Goal: Task Accomplishment & Management: Manage account settings

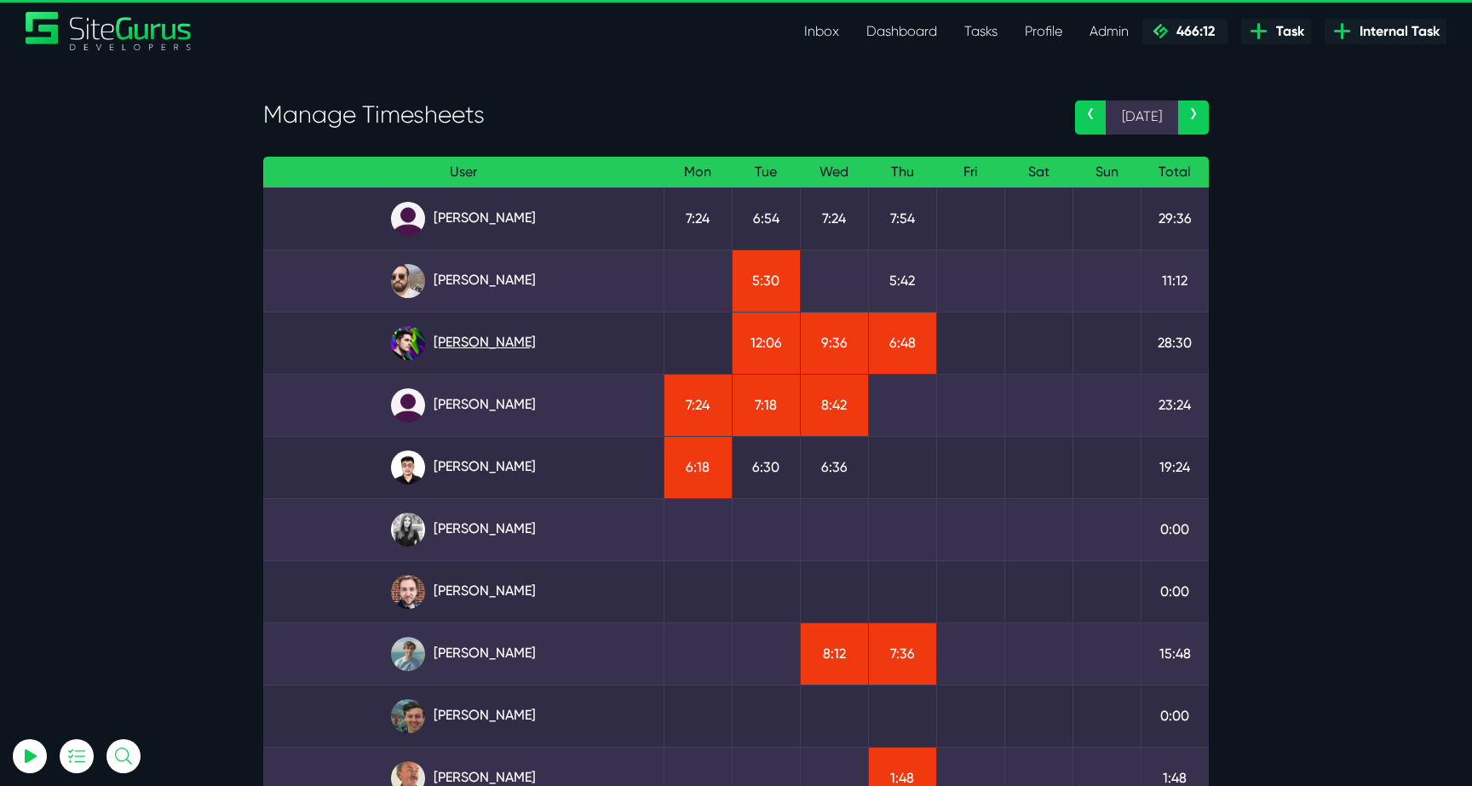
click at [484, 338] on link "[PERSON_NAME]" at bounding box center [463, 343] width 373 height 34
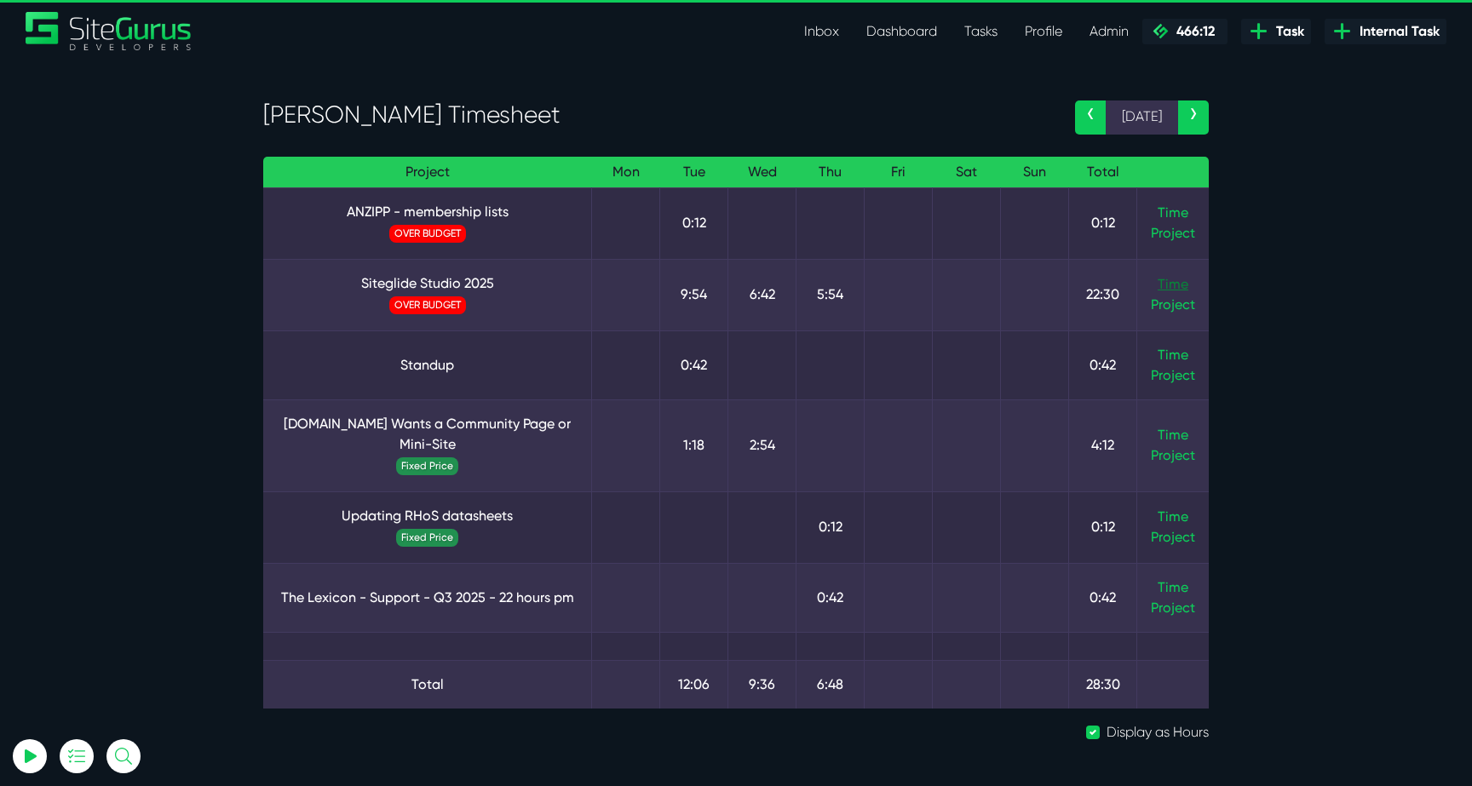
type input "luke@sitegurus.io"
click at [1175, 284] on link "Time" at bounding box center [1173, 284] width 31 height 16
click at [1087, 102] on link "‹" at bounding box center [1090, 118] width 31 height 34
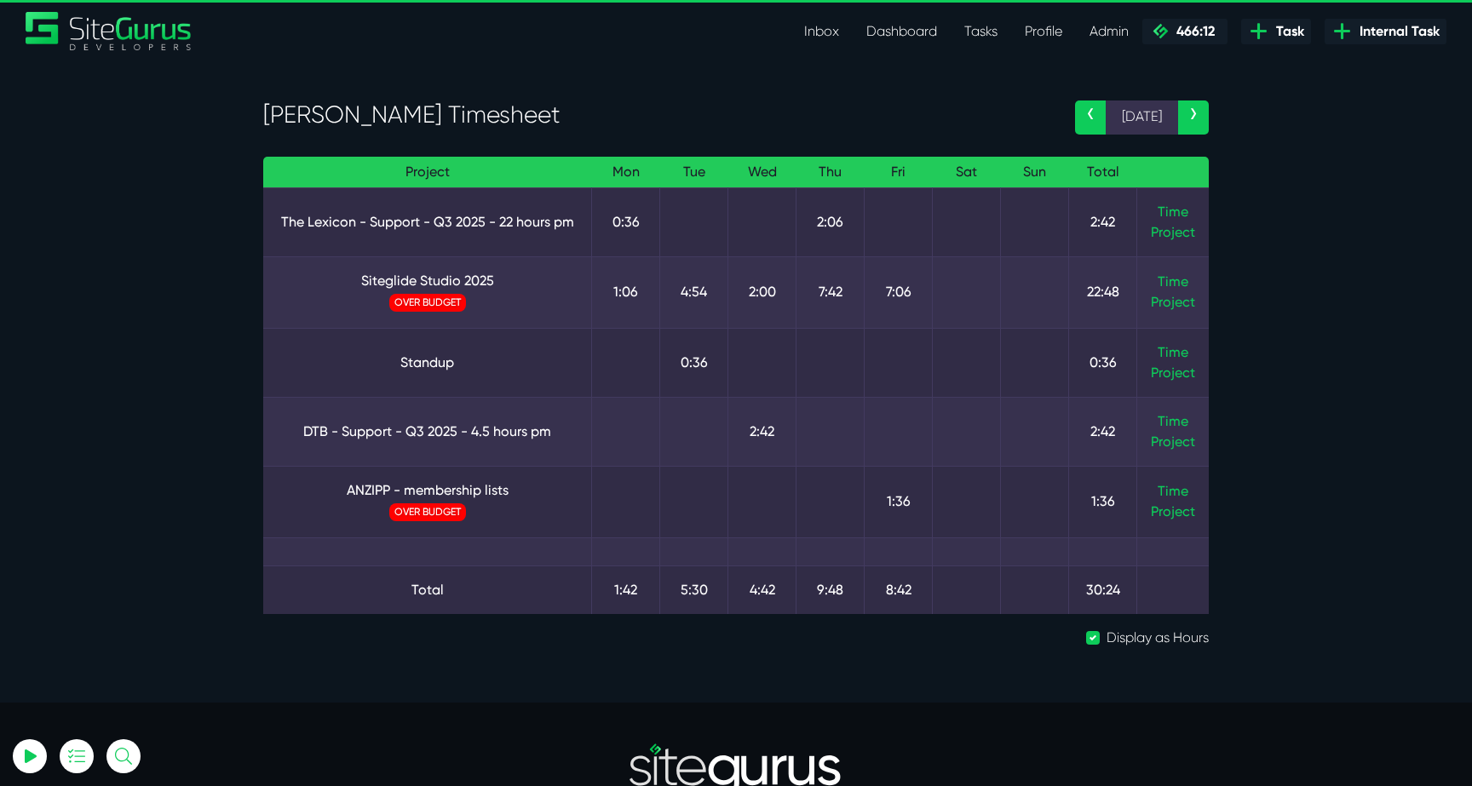
click at [1191, 132] on link "›" at bounding box center [1193, 118] width 31 height 34
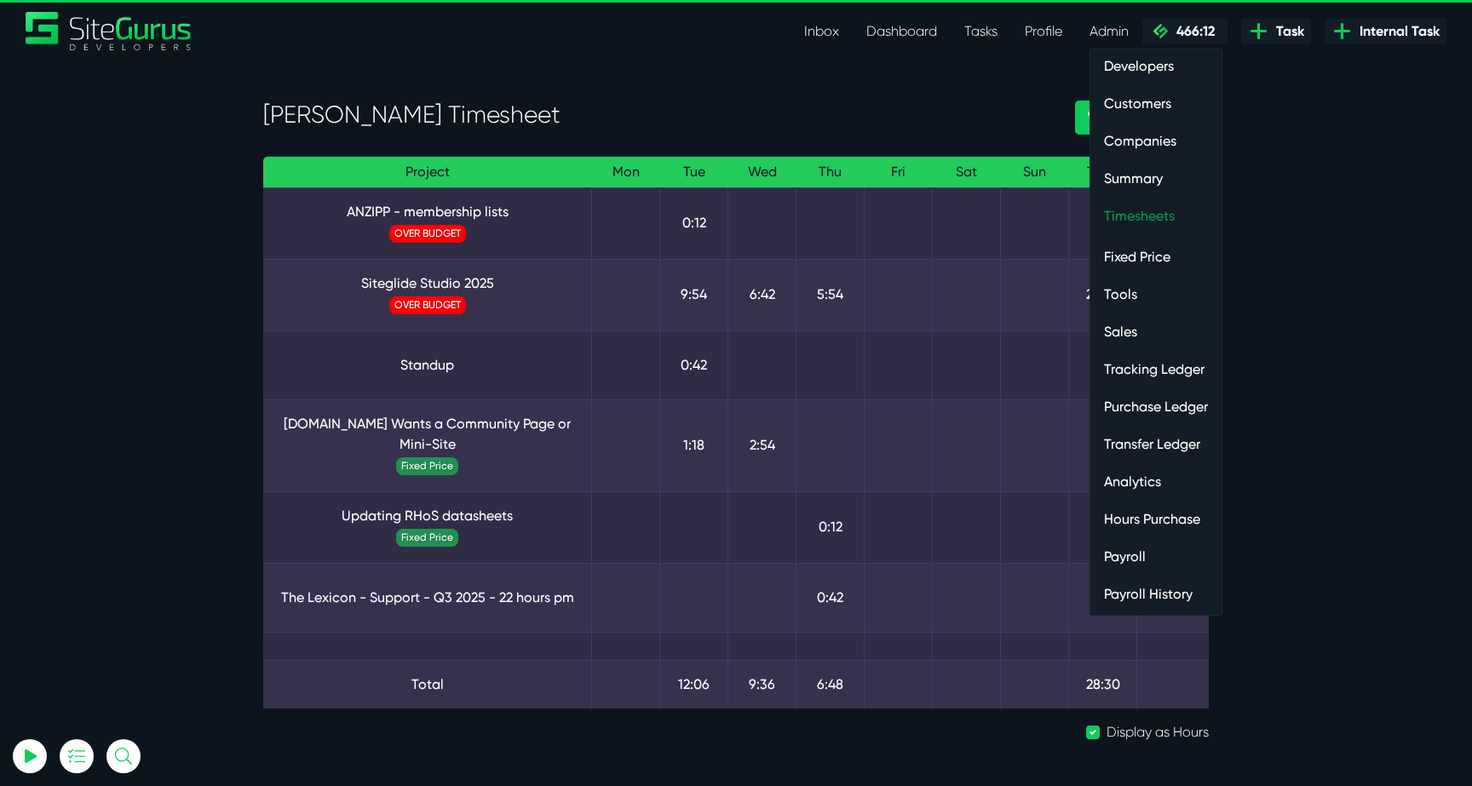
click at [1156, 210] on link "Timesheets" at bounding box center [1156, 216] width 131 height 34
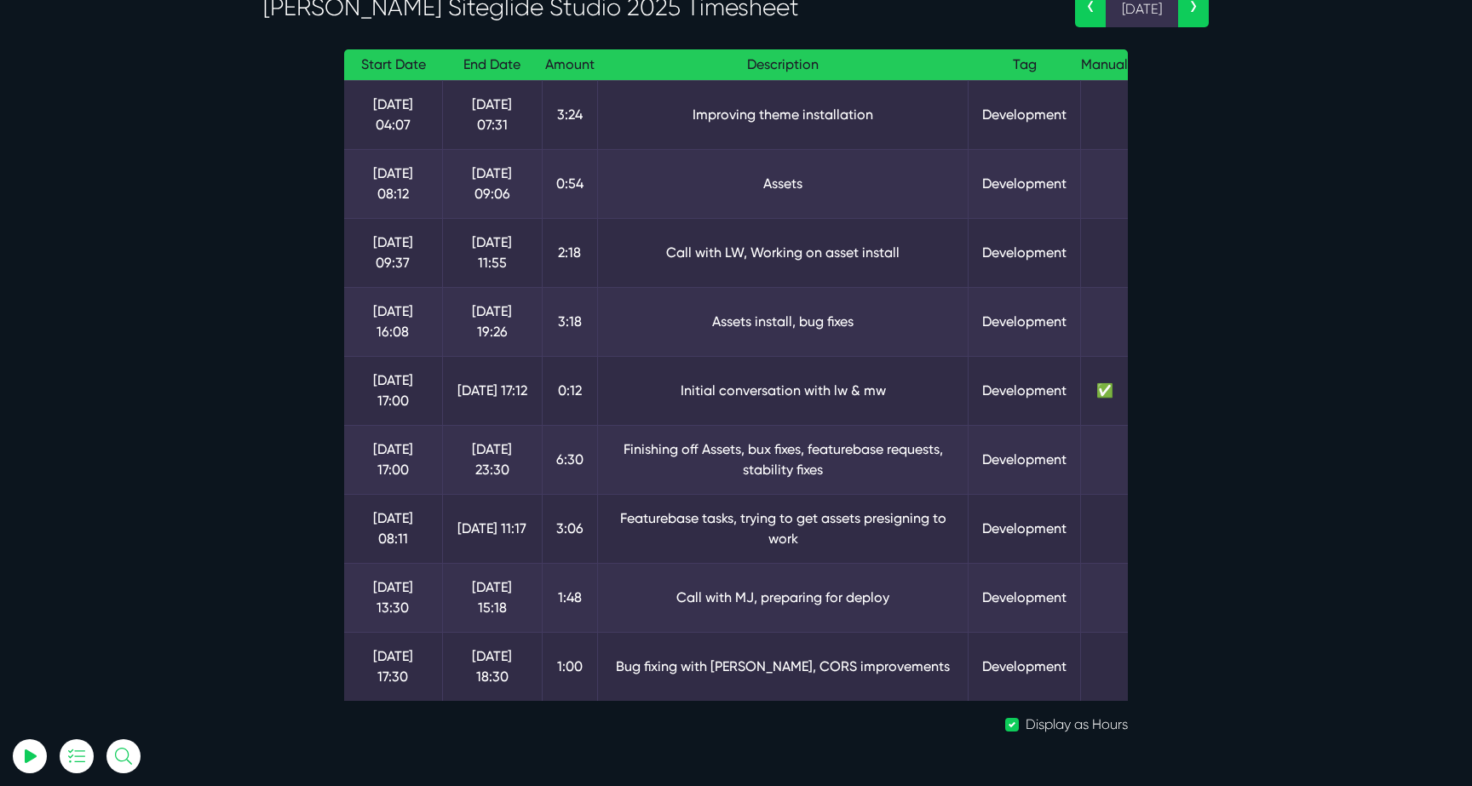
scroll to position [101, 0]
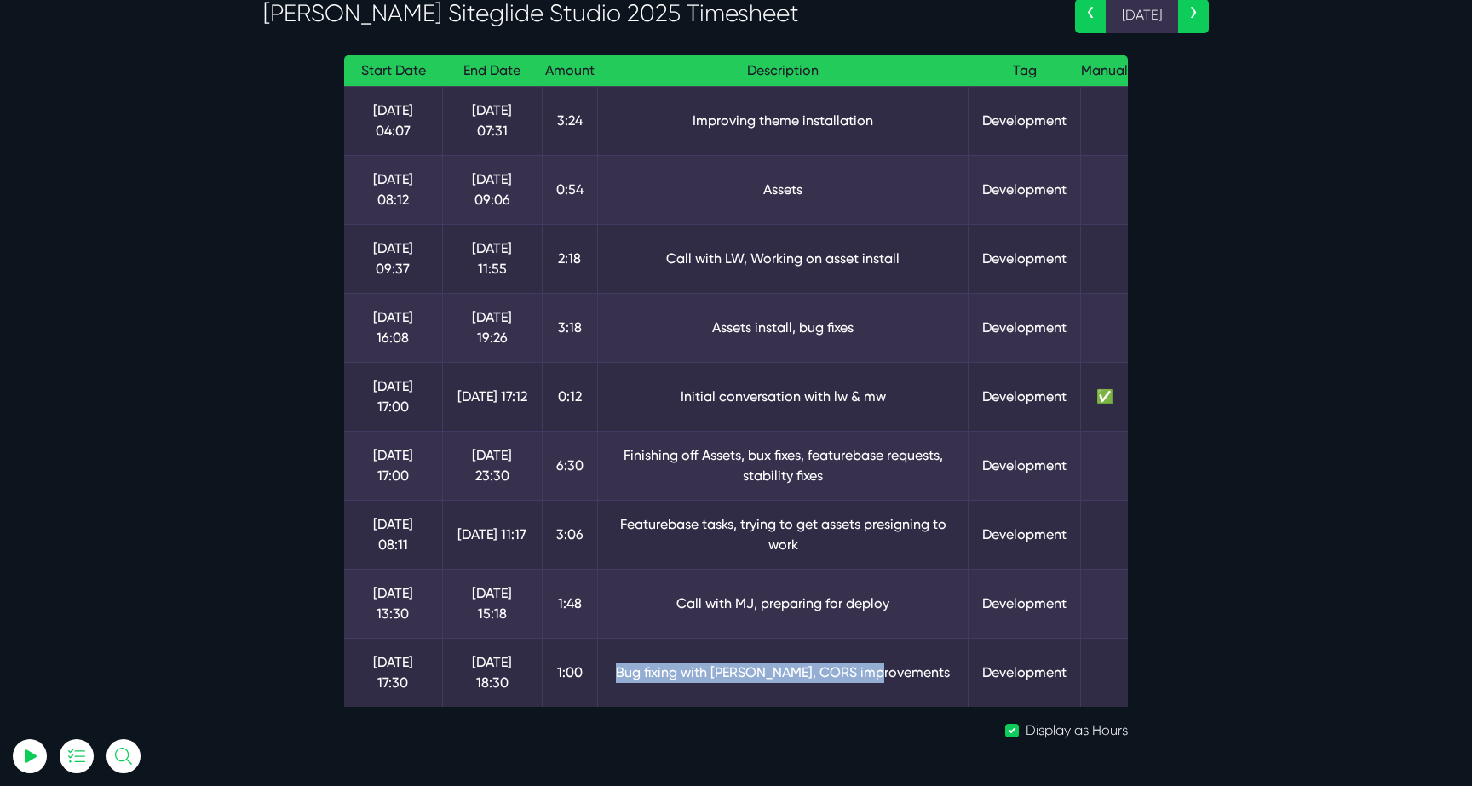
drag, startPoint x: 795, startPoint y: 670, endPoint x: 930, endPoint y: 666, distance: 134.7
click at [930, 666] on td "Bug fixing with luke, CORS improvements" at bounding box center [782, 672] width 371 height 69
click at [926, 665] on td "Bug fixing with luke, CORS improvements" at bounding box center [782, 672] width 371 height 69
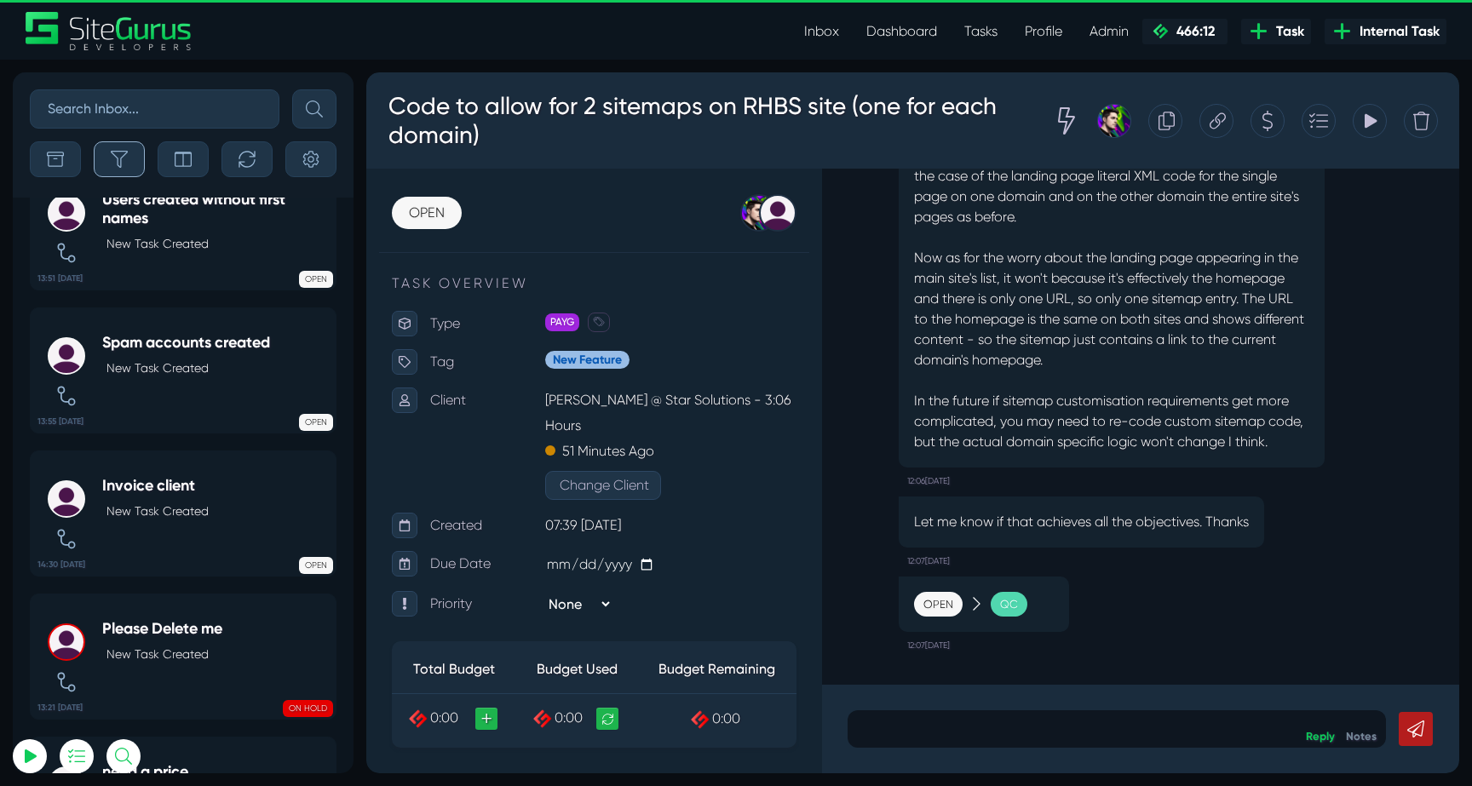
click at [130, 163] on button "button" at bounding box center [119, 159] width 51 height 36
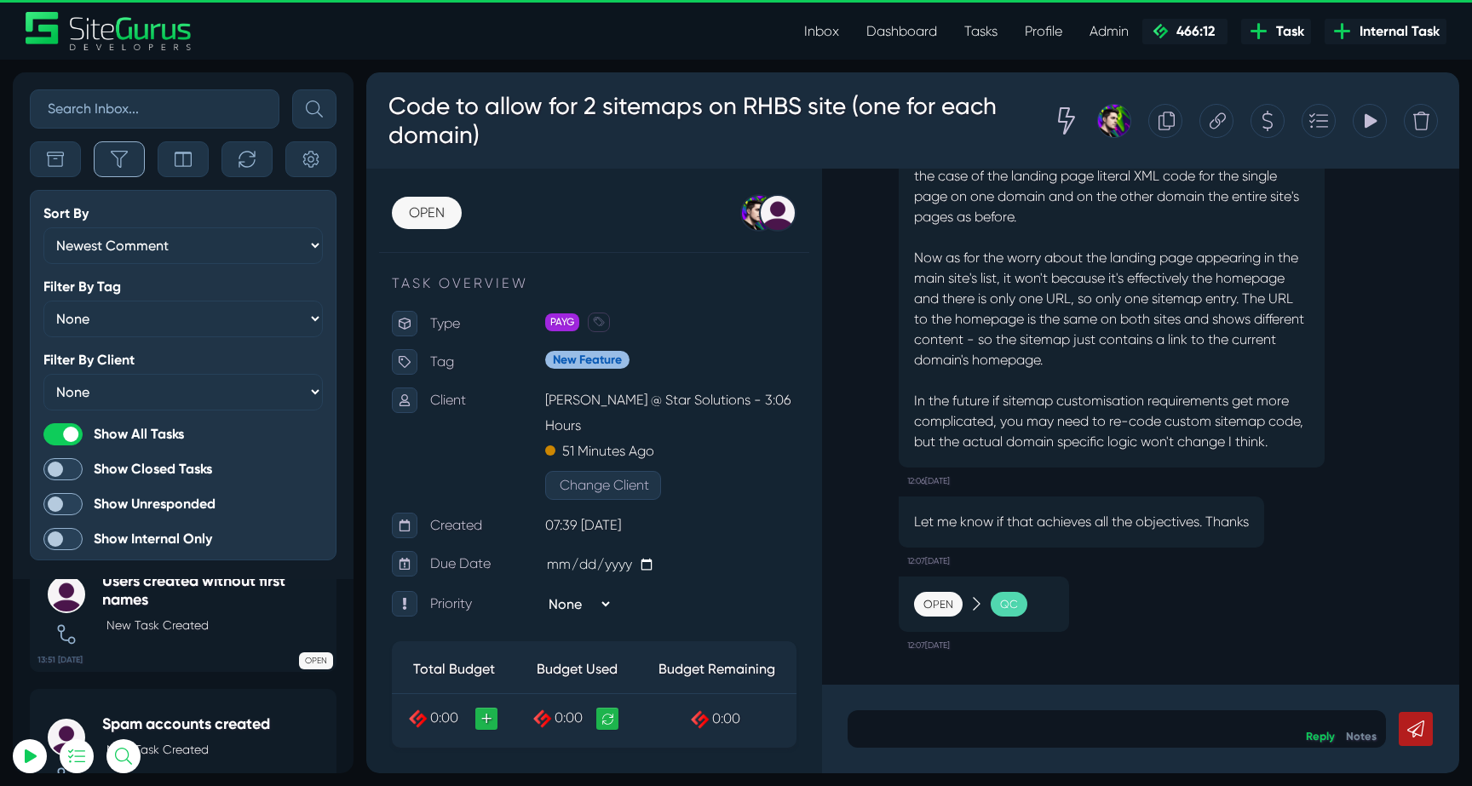
scroll to position [-4098, 0]
click at [106, 140] on div "Sort By Newest Comment Latest Activity Due Date Priority Name Filter By Tag Non…" at bounding box center [183, 325] width 341 height 507
click at [110, 151] on button "button" at bounding box center [119, 159] width 51 height 36
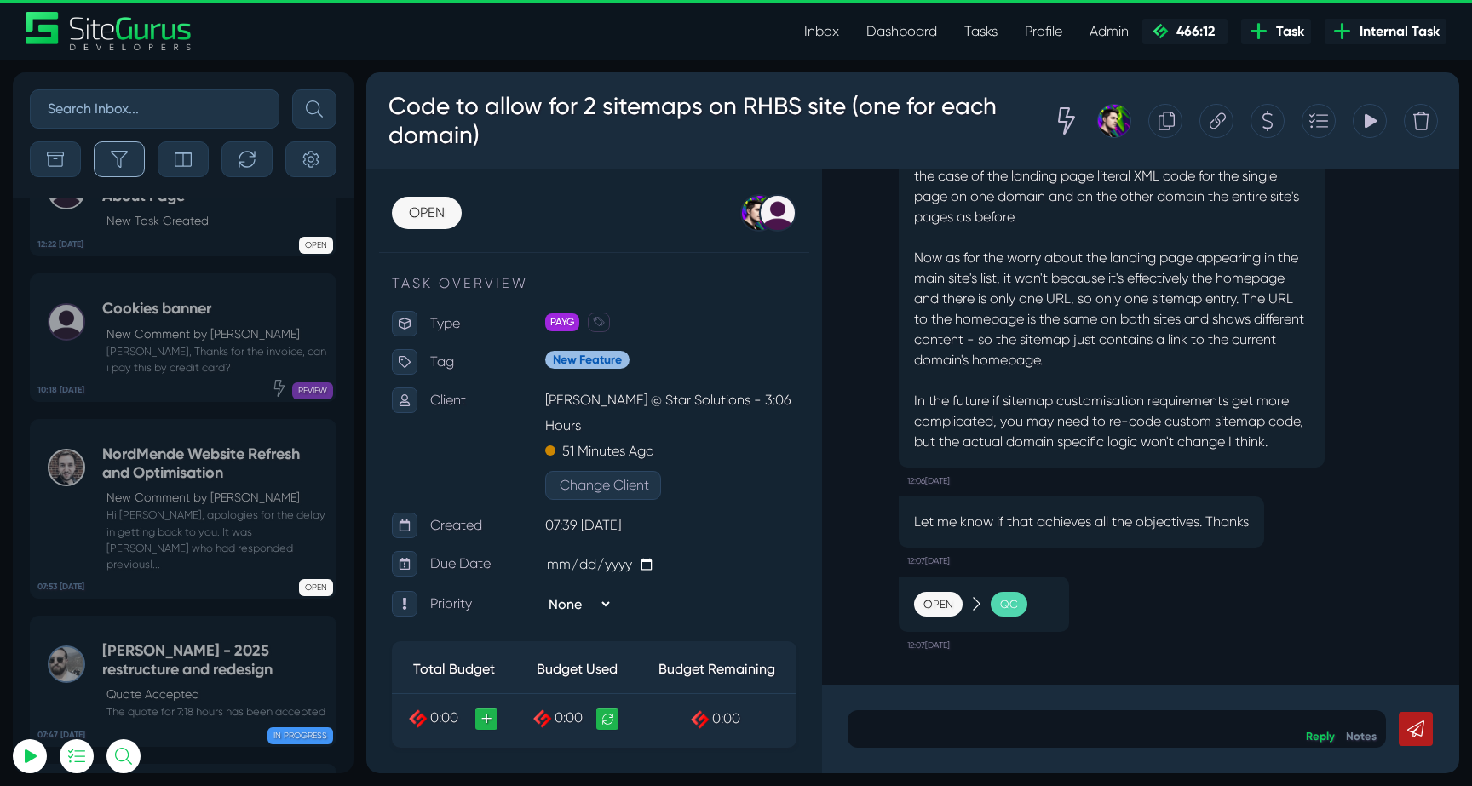
scroll to position [-66890, 0]
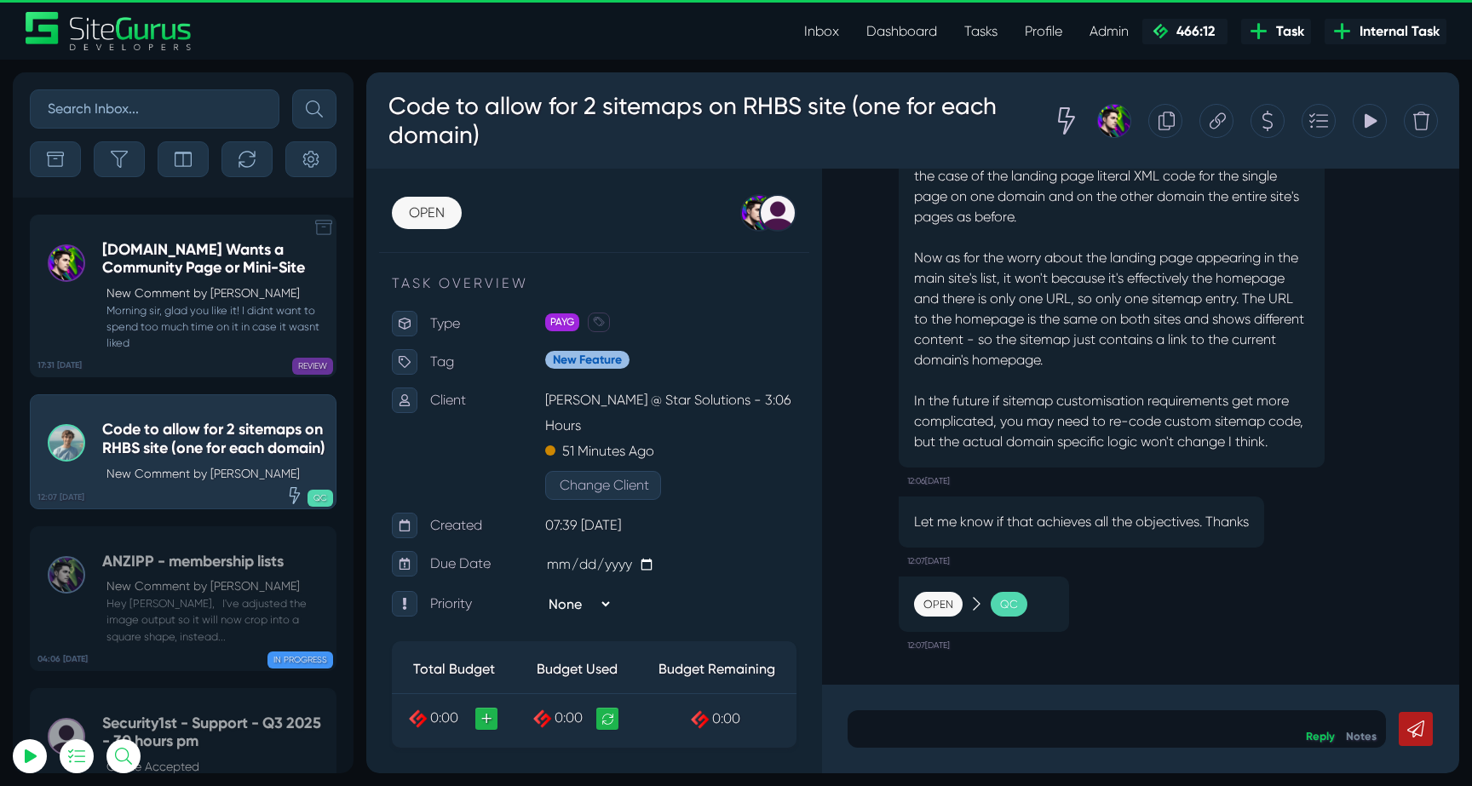
click at [210, 300] on p "New Comment by Josh Carter" at bounding box center [217, 294] width 221 height 18
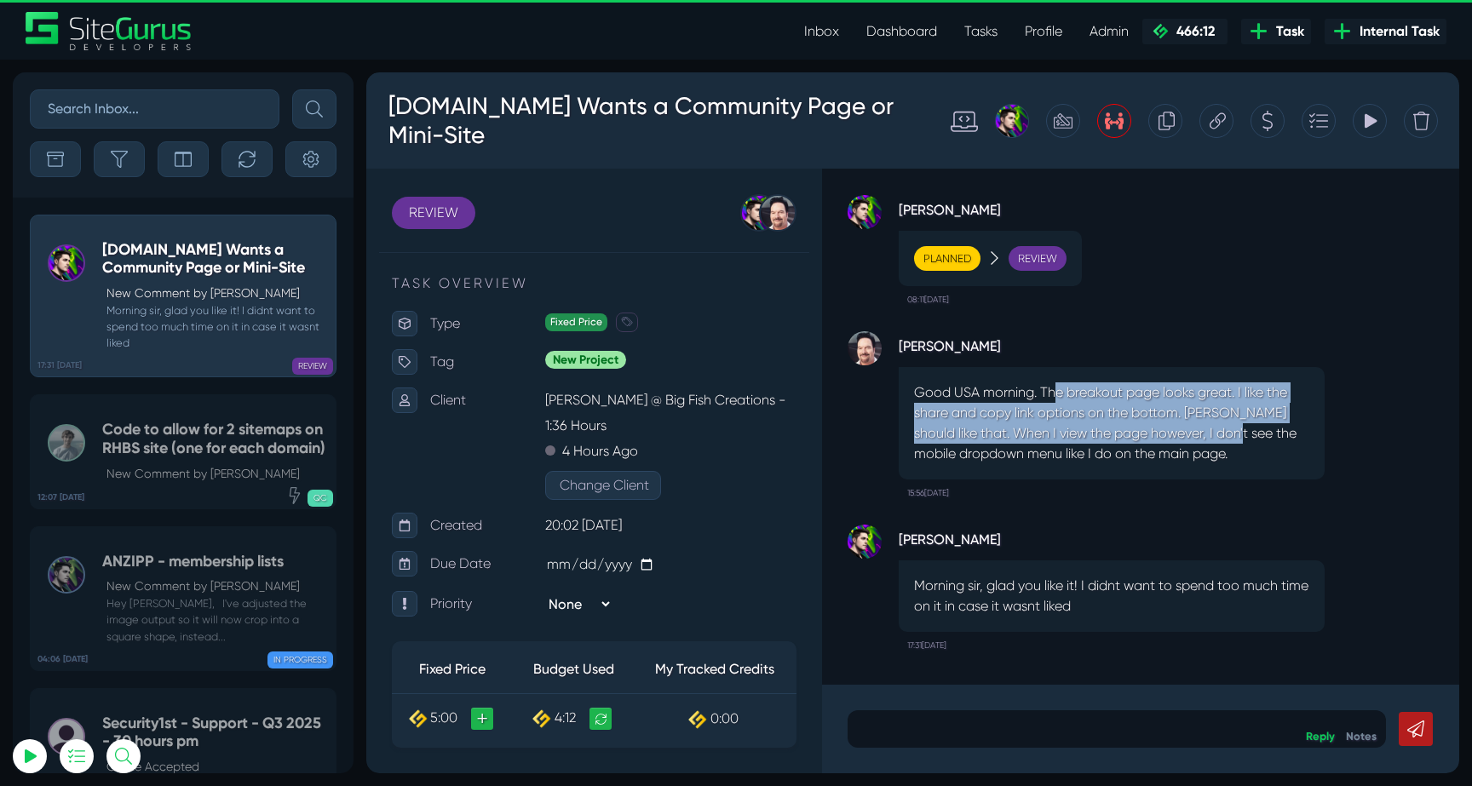
drag, startPoint x: 1056, startPoint y: 390, endPoint x: 1233, endPoint y: 438, distance: 183.5
click at [1232, 437] on p "Good USA morning. The breakout page looks great. I like the share and copy link…" at bounding box center [1111, 424] width 395 height 82
click at [1233, 438] on p "Good USA morning. The breakout page looks great. I like the share and copy link…" at bounding box center [1111, 424] width 395 height 82
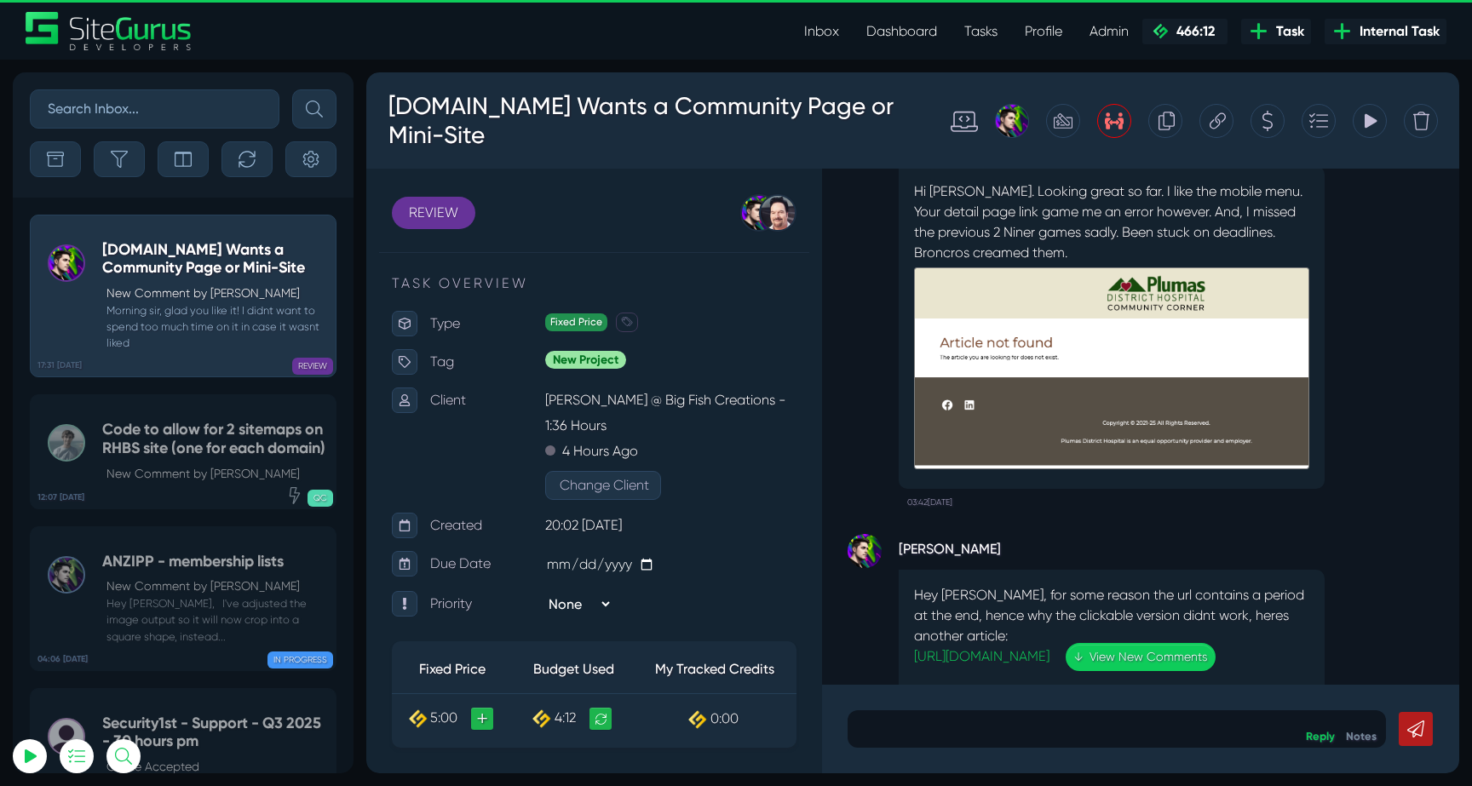
scroll to position [-928, 0]
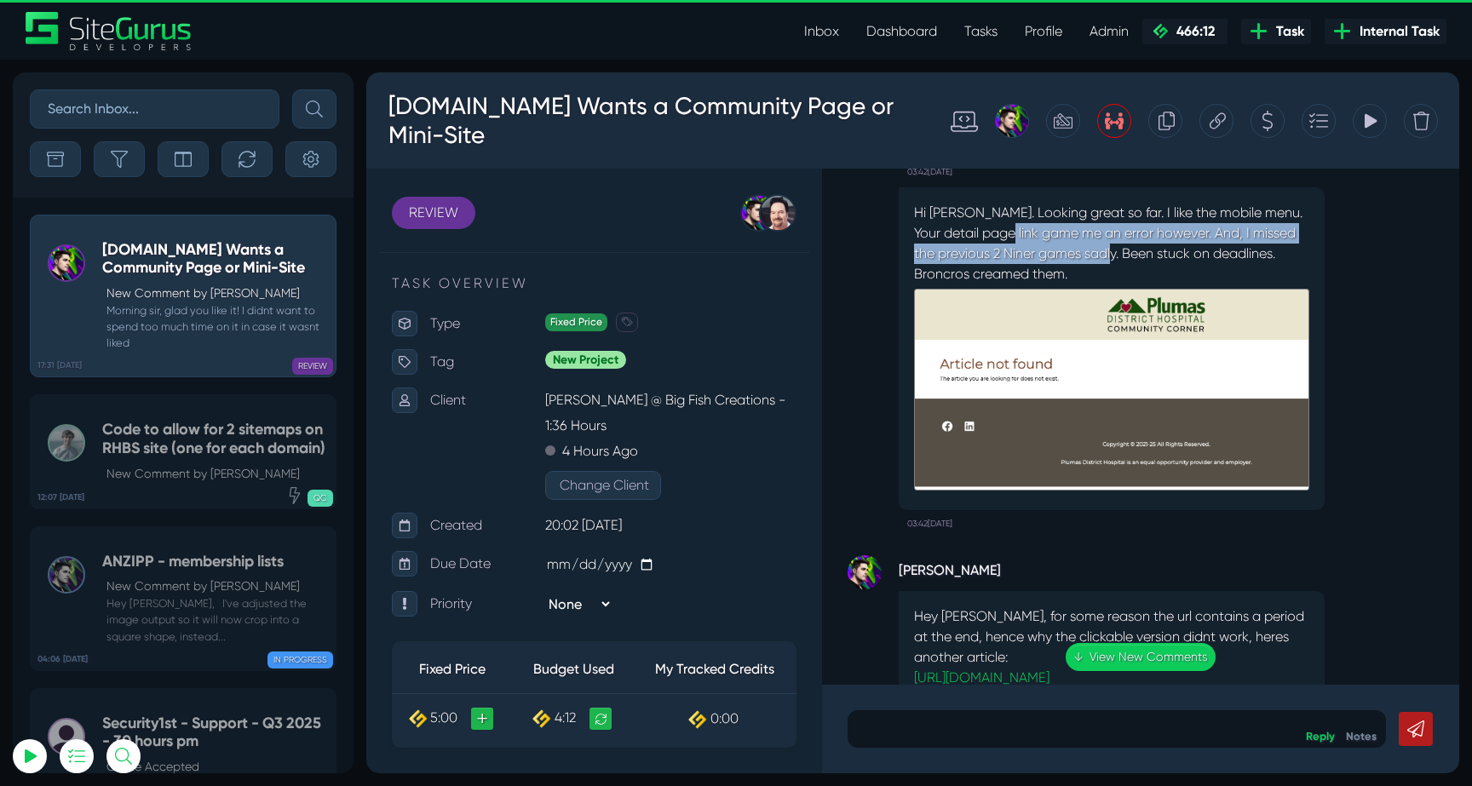
drag, startPoint x: 1001, startPoint y: 222, endPoint x: 1145, endPoint y: 239, distance: 145.0
click at [1145, 239] on p "Hi Josh. Looking great so far. I like the mobile menu. Your detail page link ga…" at bounding box center [1111, 348] width 395 height 291
click at [1145, 241] on p "Hi Josh. Looking great so far. I like the mobile menu. Your detail page link ga…" at bounding box center [1111, 348] width 395 height 291
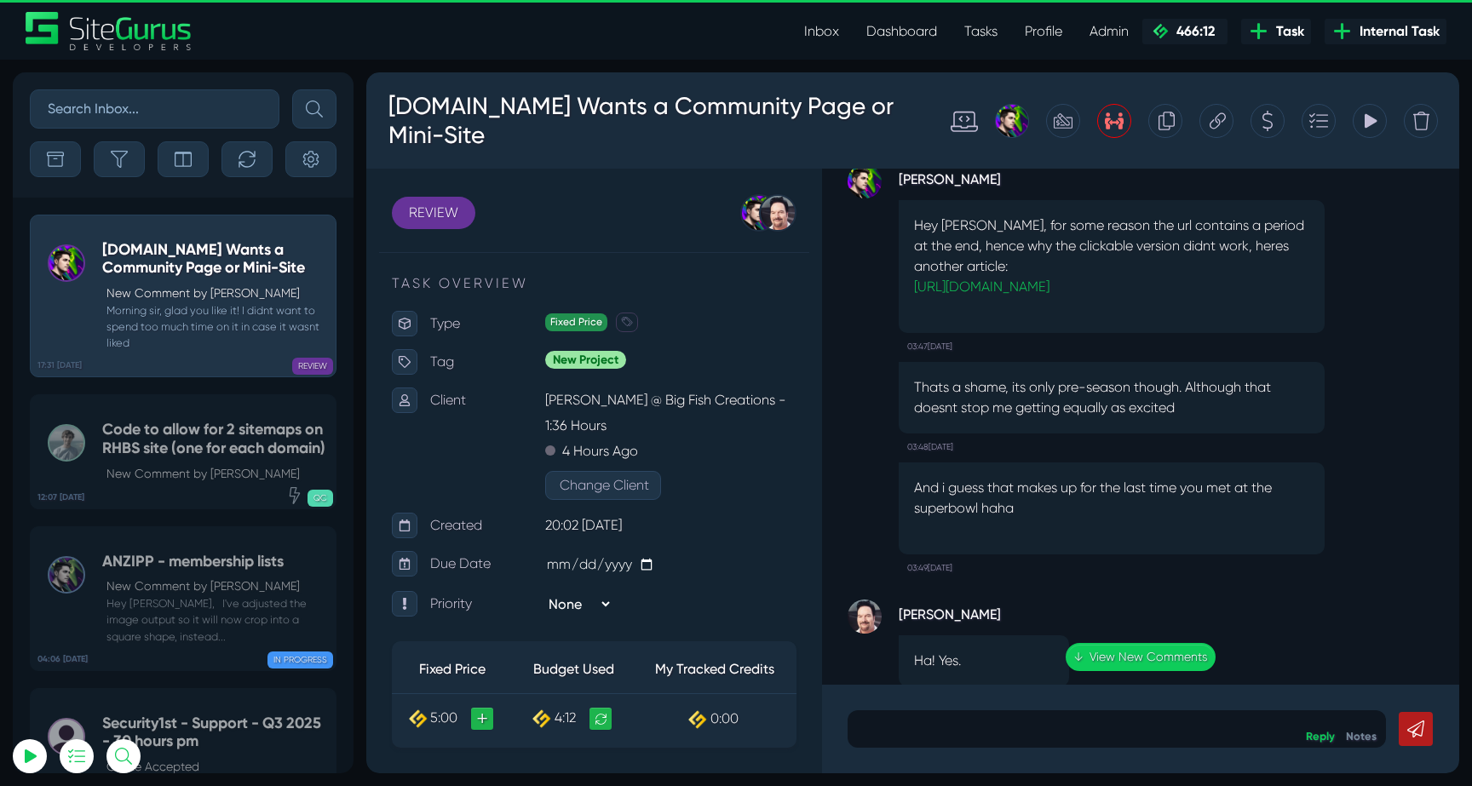
scroll to position [0, 0]
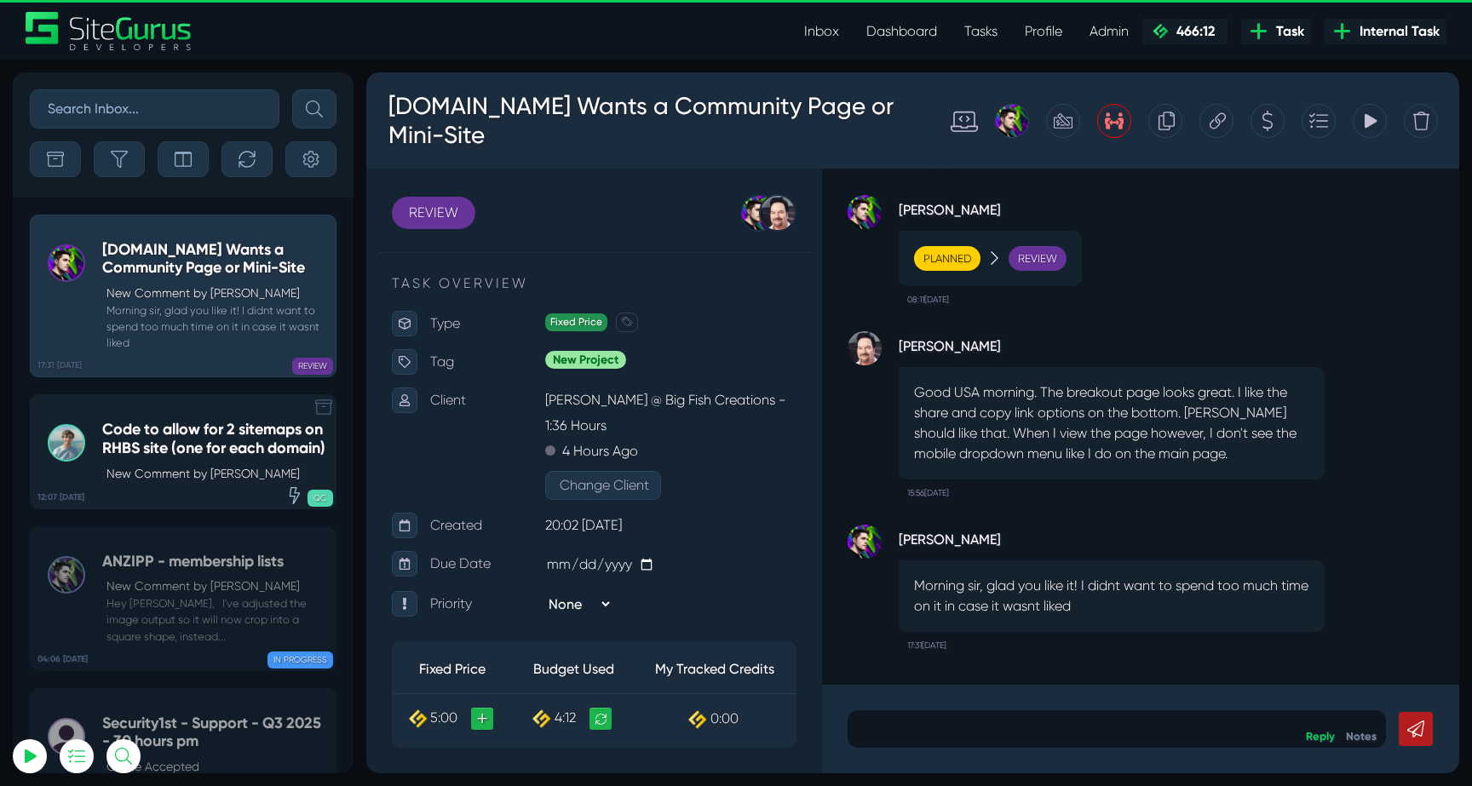
click at [214, 479] on div "Code to allow for 2 sitemaps on RHBS site (one for each domain) New Comment by …" at bounding box center [214, 451] width 225 height 61
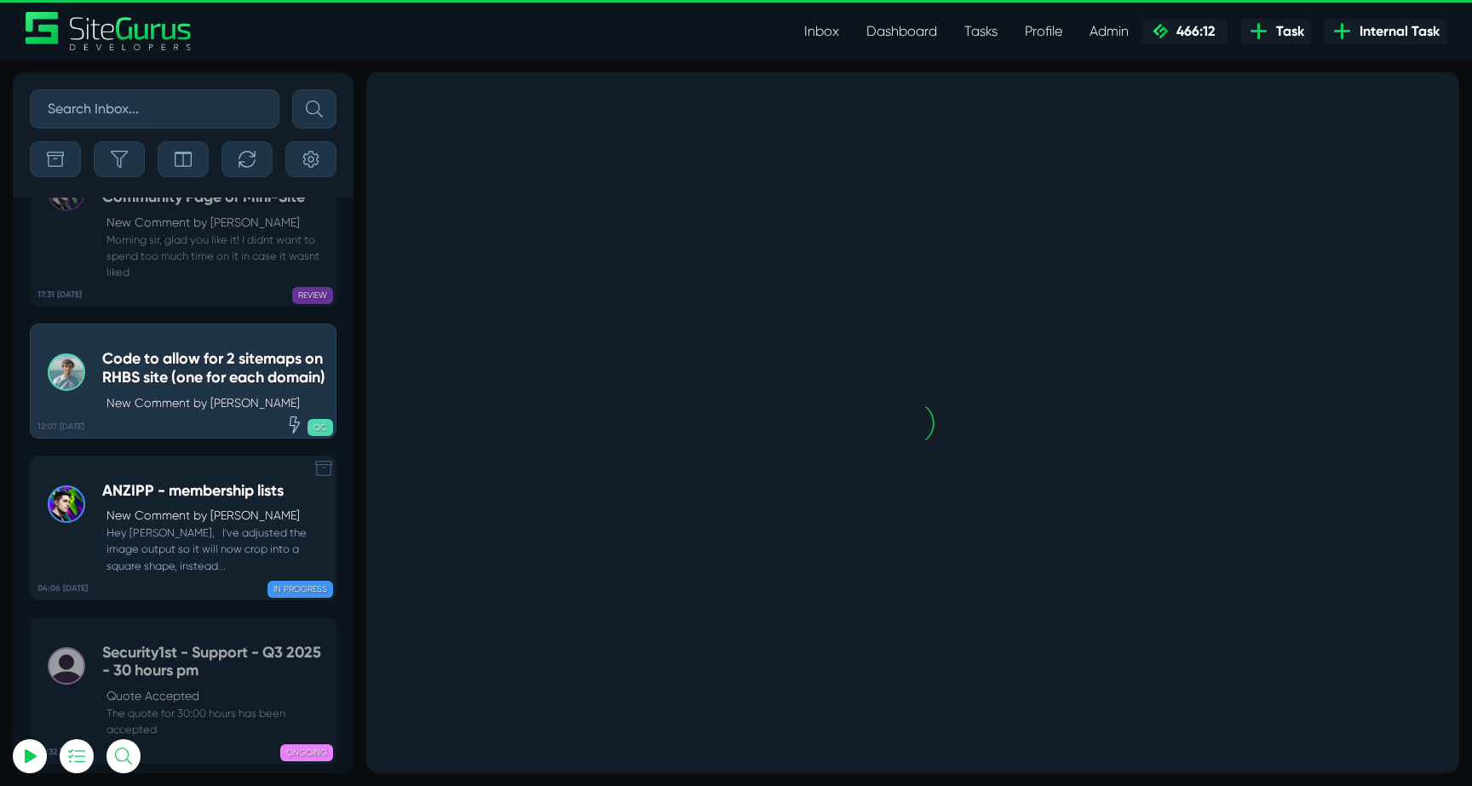
click at [213, 525] on small "Hey Bryce, I've adjusted the image output so it will now crop into a square sha…" at bounding box center [214, 549] width 225 height 49
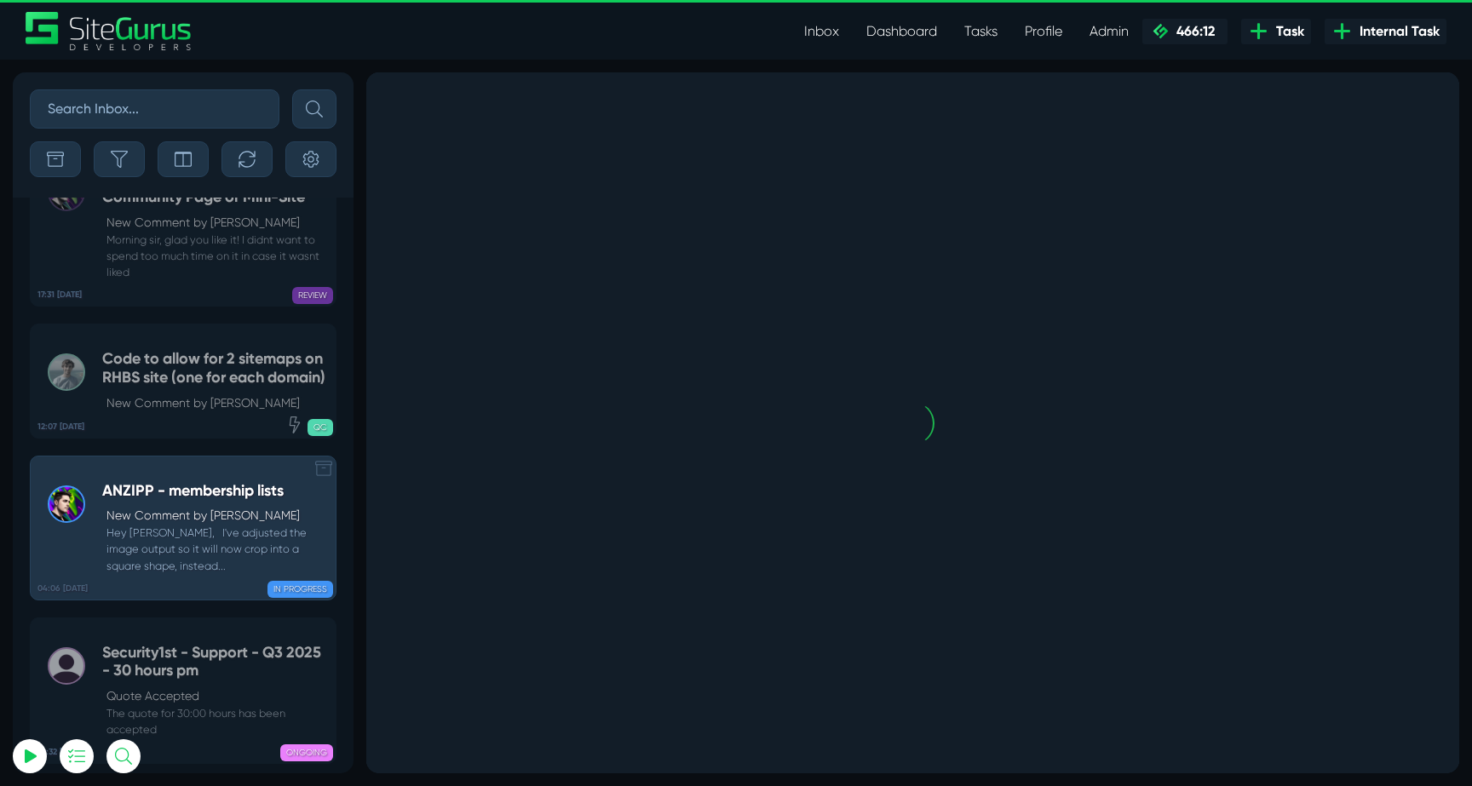
click at [213, 706] on small "The quote for 30:00 hours has been accepted" at bounding box center [214, 722] width 225 height 32
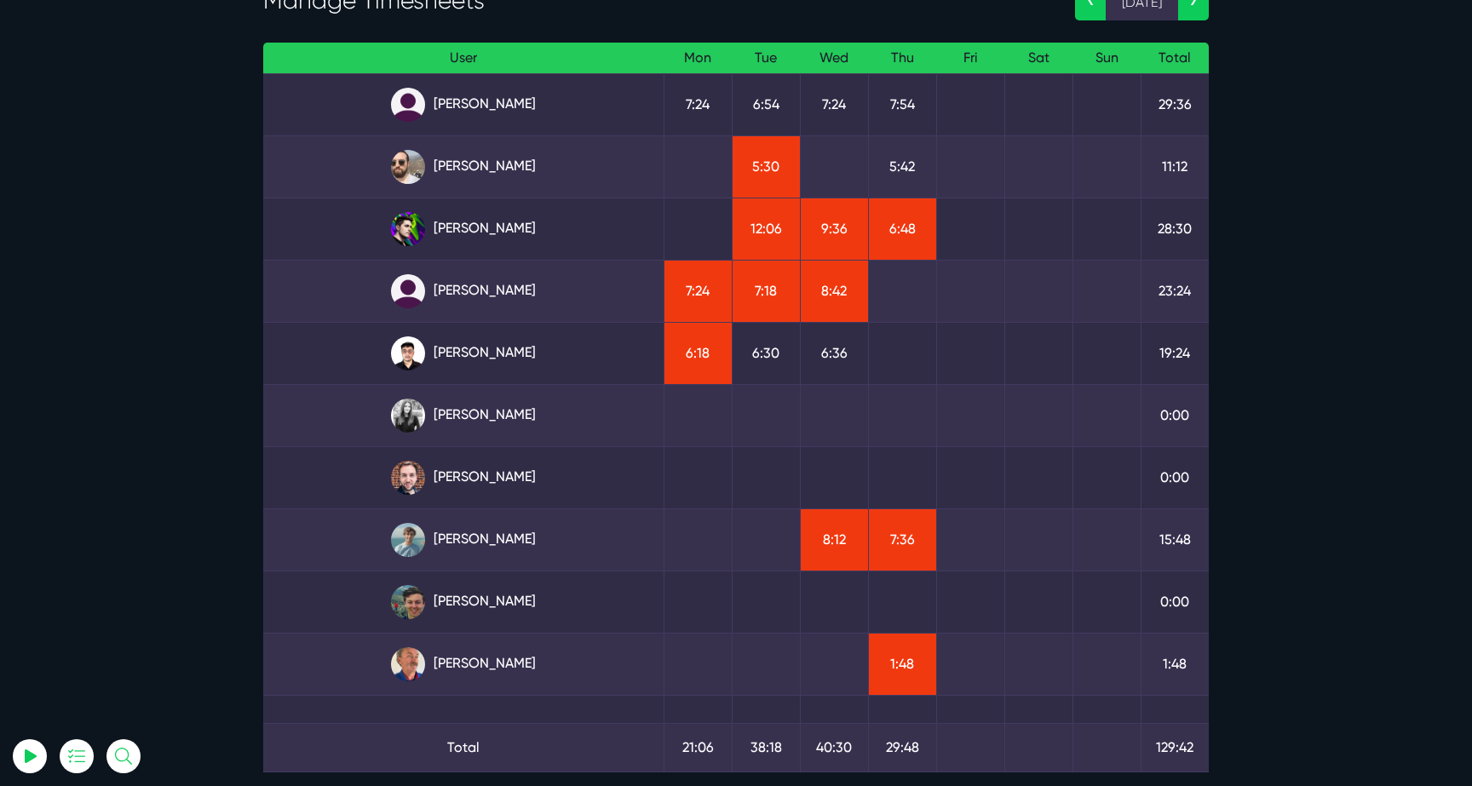
scroll to position [116, 0]
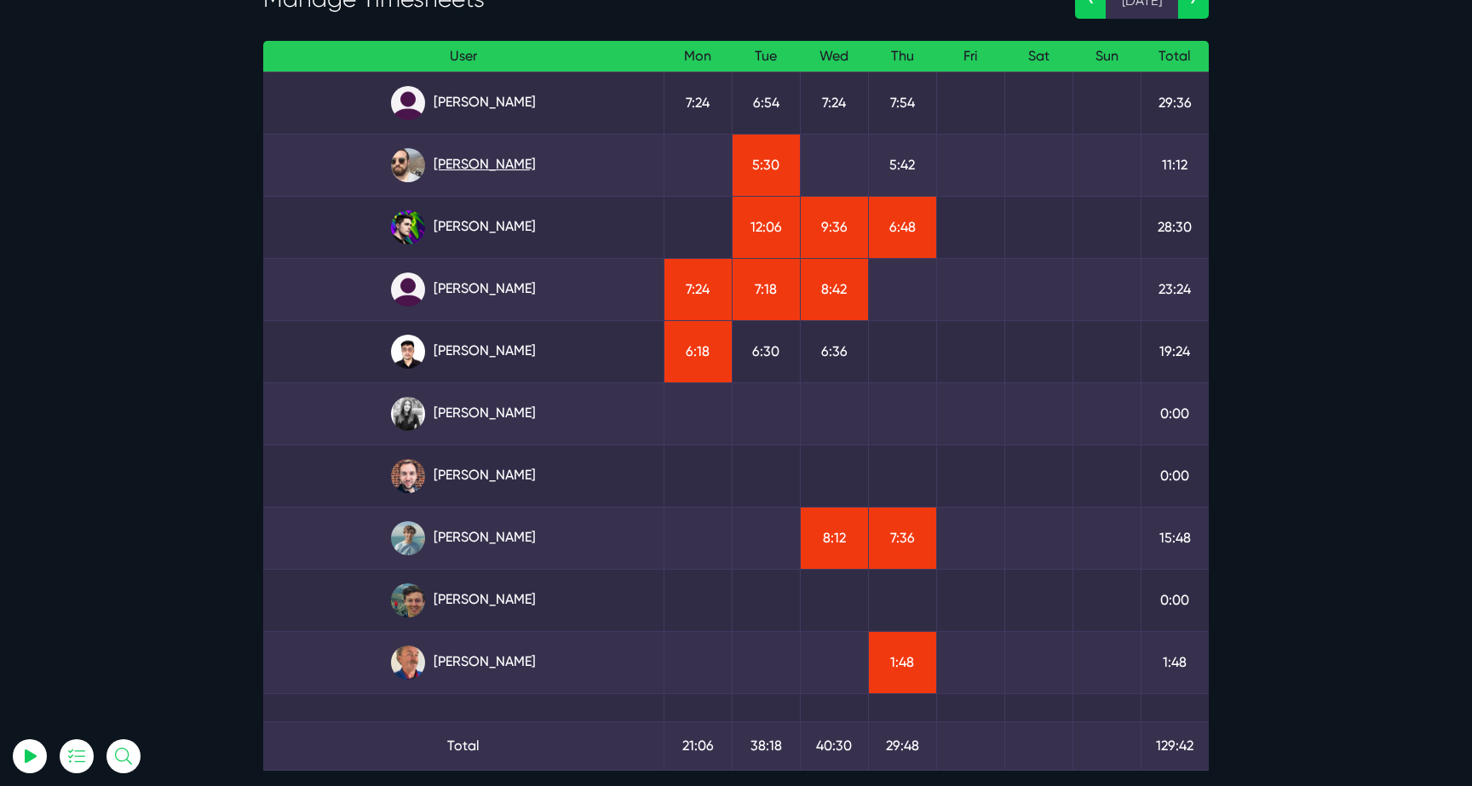
type input "[EMAIL_ADDRESS][DOMAIN_NAME]"
click at [501, 164] on link "Gary Purbrick" at bounding box center [463, 165] width 373 height 34
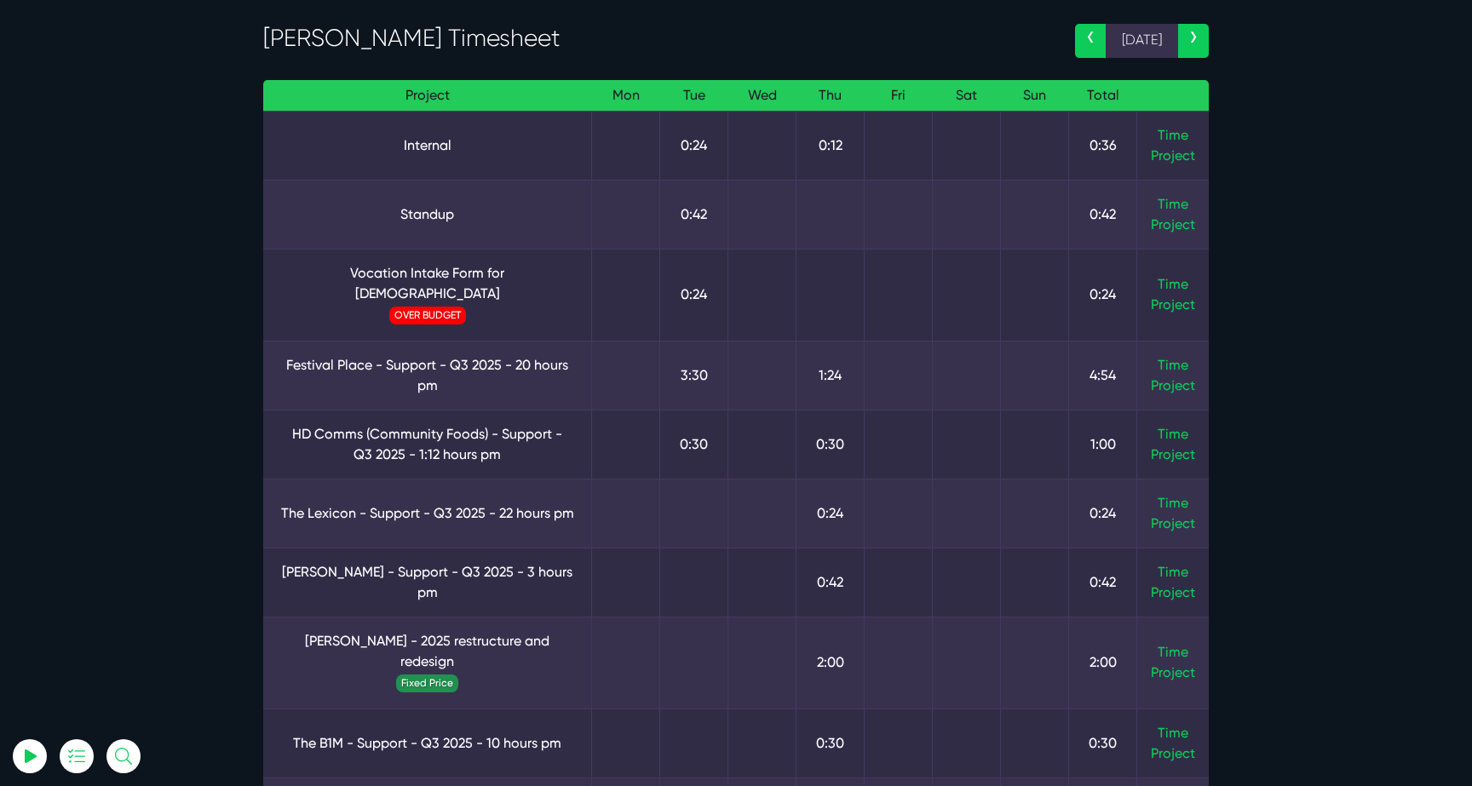
scroll to position [106, 0]
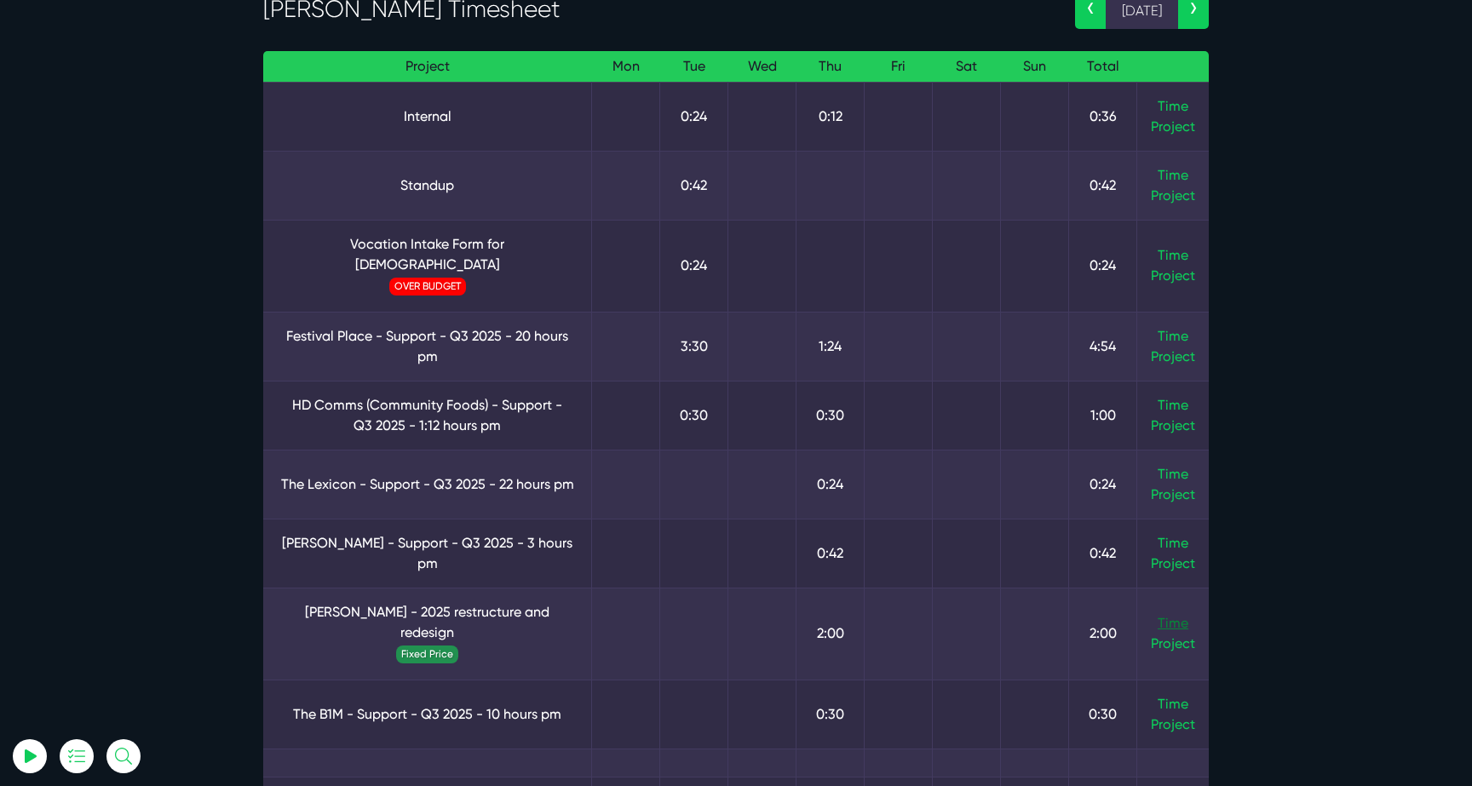
type input "luke@sitegurus.io"
click at [1171, 615] on link "Time" at bounding box center [1173, 623] width 31 height 16
click at [1163, 328] on link "Time" at bounding box center [1173, 336] width 31 height 16
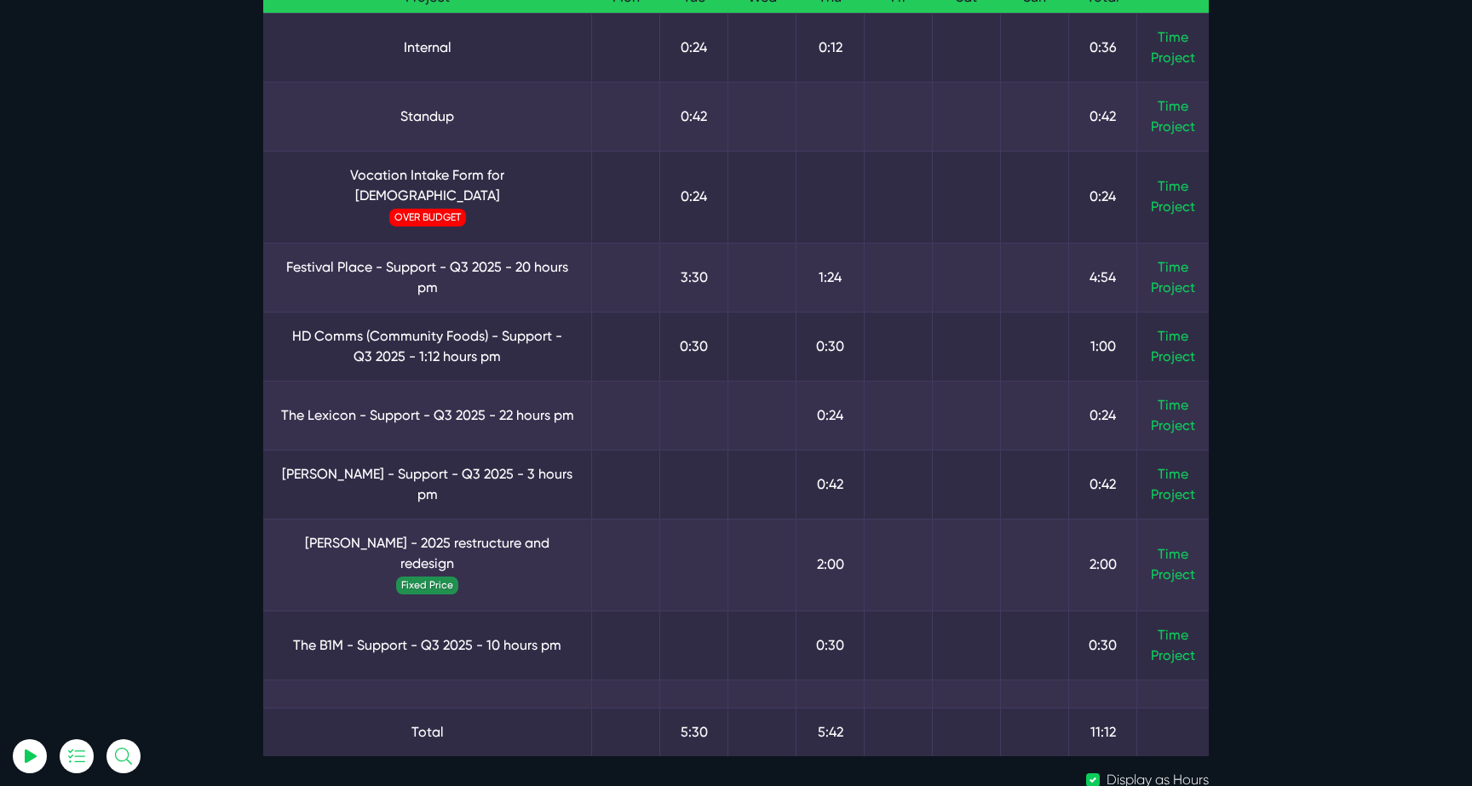
scroll to position [204, 0]
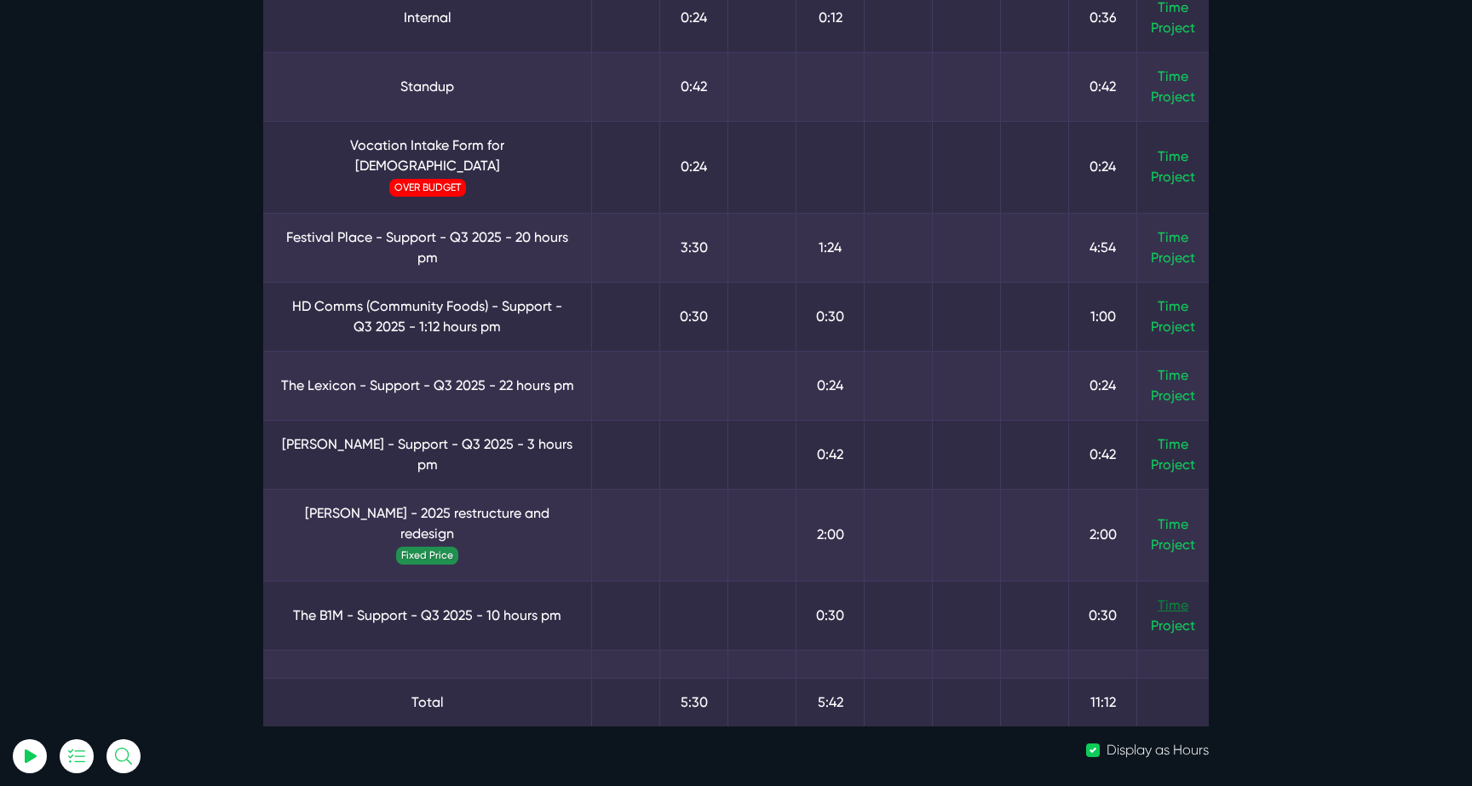
click at [1179, 597] on link "Time" at bounding box center [1173, 605] width 31 height 16
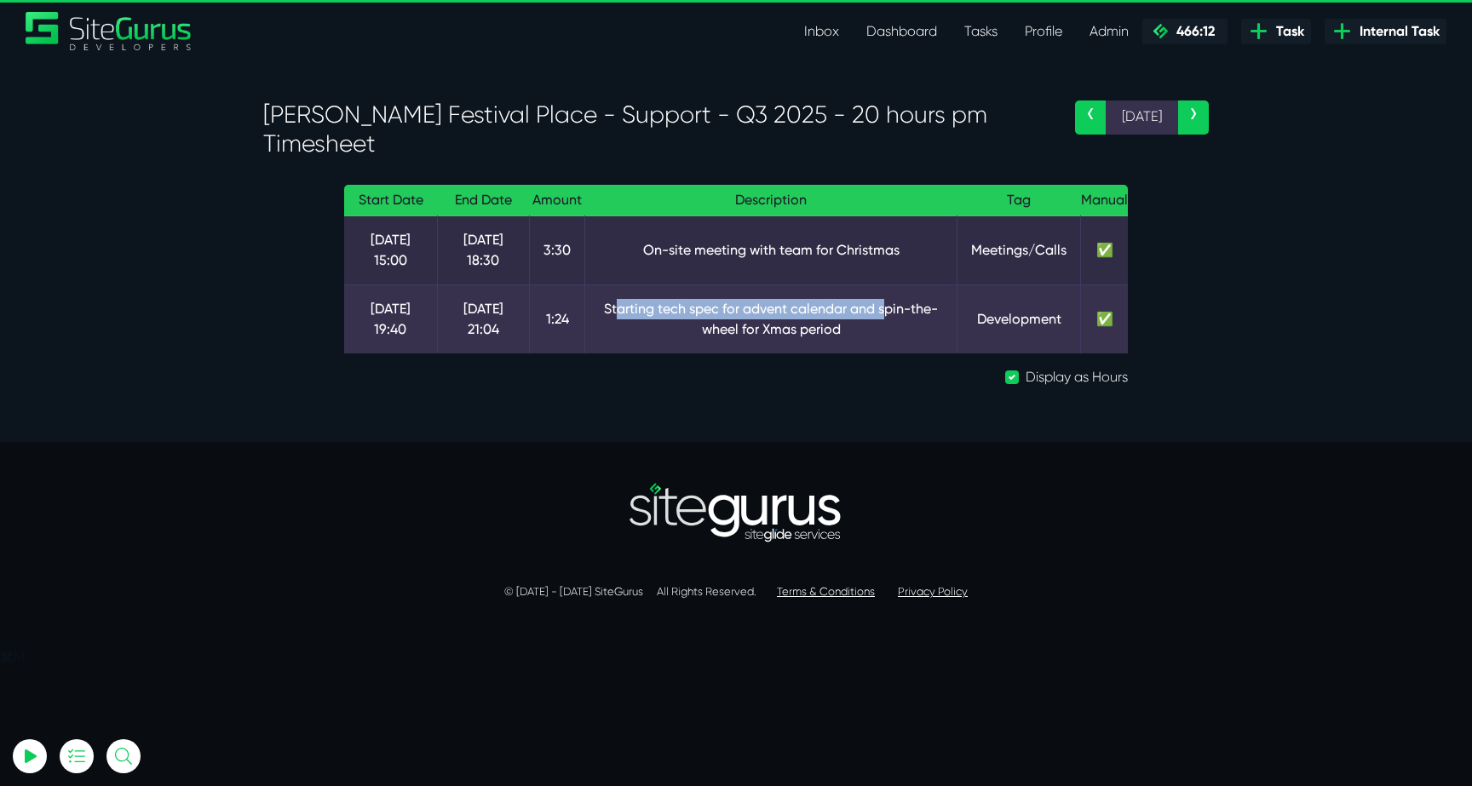
drag, startPoint x: 614, startPoint y: 302, endPoint x: 885, endPoint y: 320, distance: 271.6
click at [885, 320] on td "Starting tech spec for advent calendar and spin-the-wheel for Xmas period" at bounding box center [771, 319] width 372 height 69
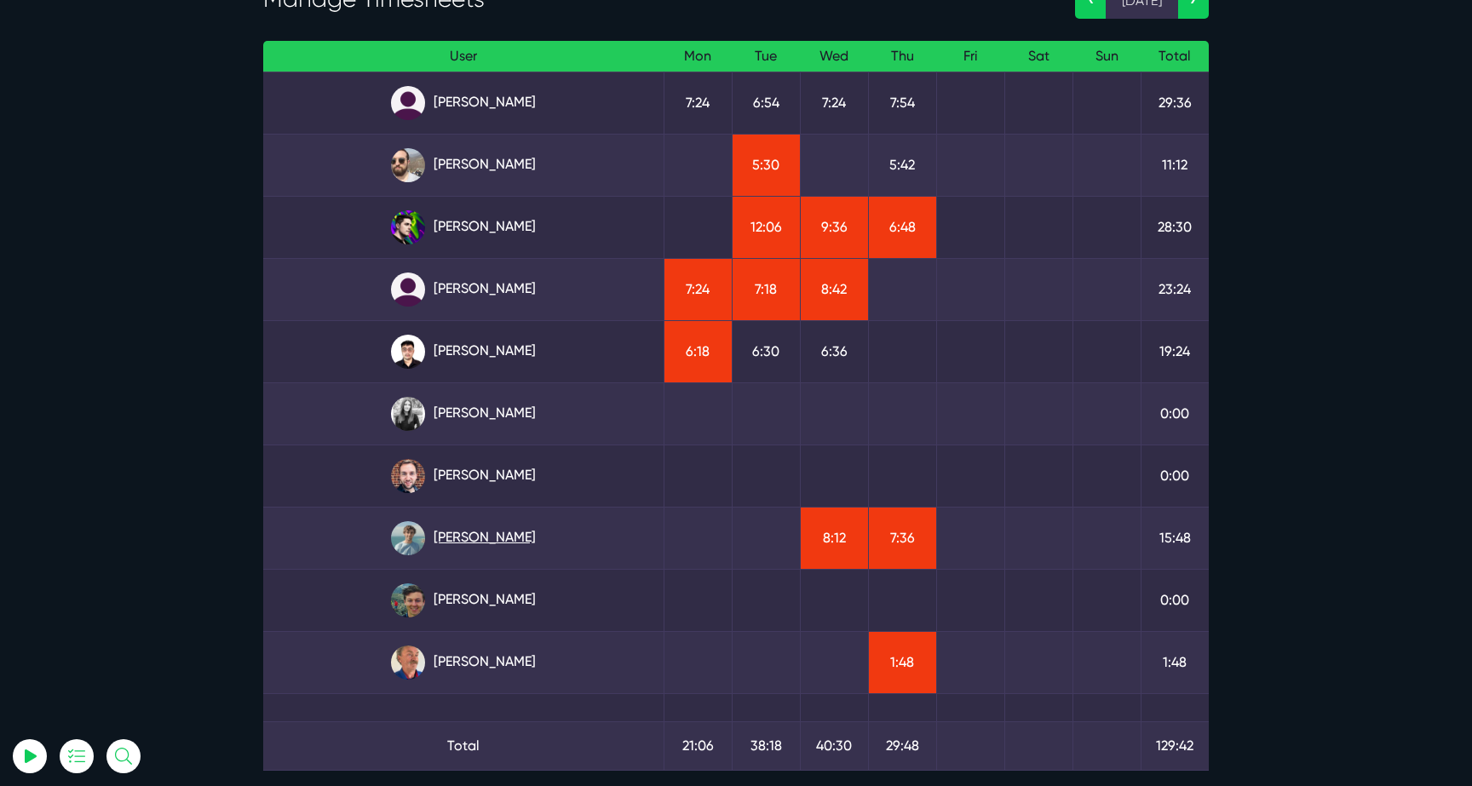
click at [472, 522] on link "Matt Jones" at bounding box center [463, 538] width 373 height 34
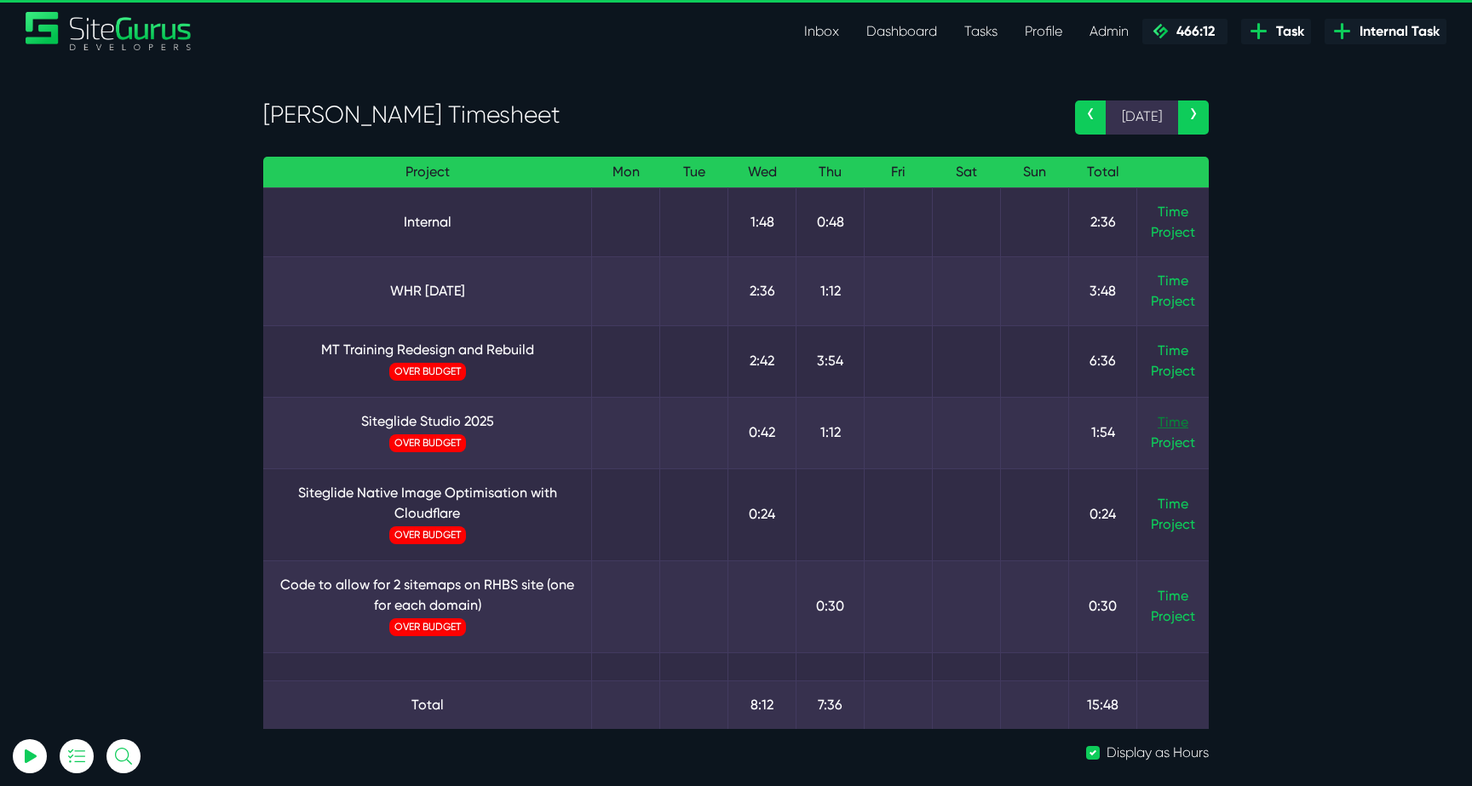
click at [1170, 423] on link "Time" at bounding box center [1173, 422] width 31 height 16
click at [1178, 279] on link "Time" at bounding box center [1173, 281] width 31 height 16
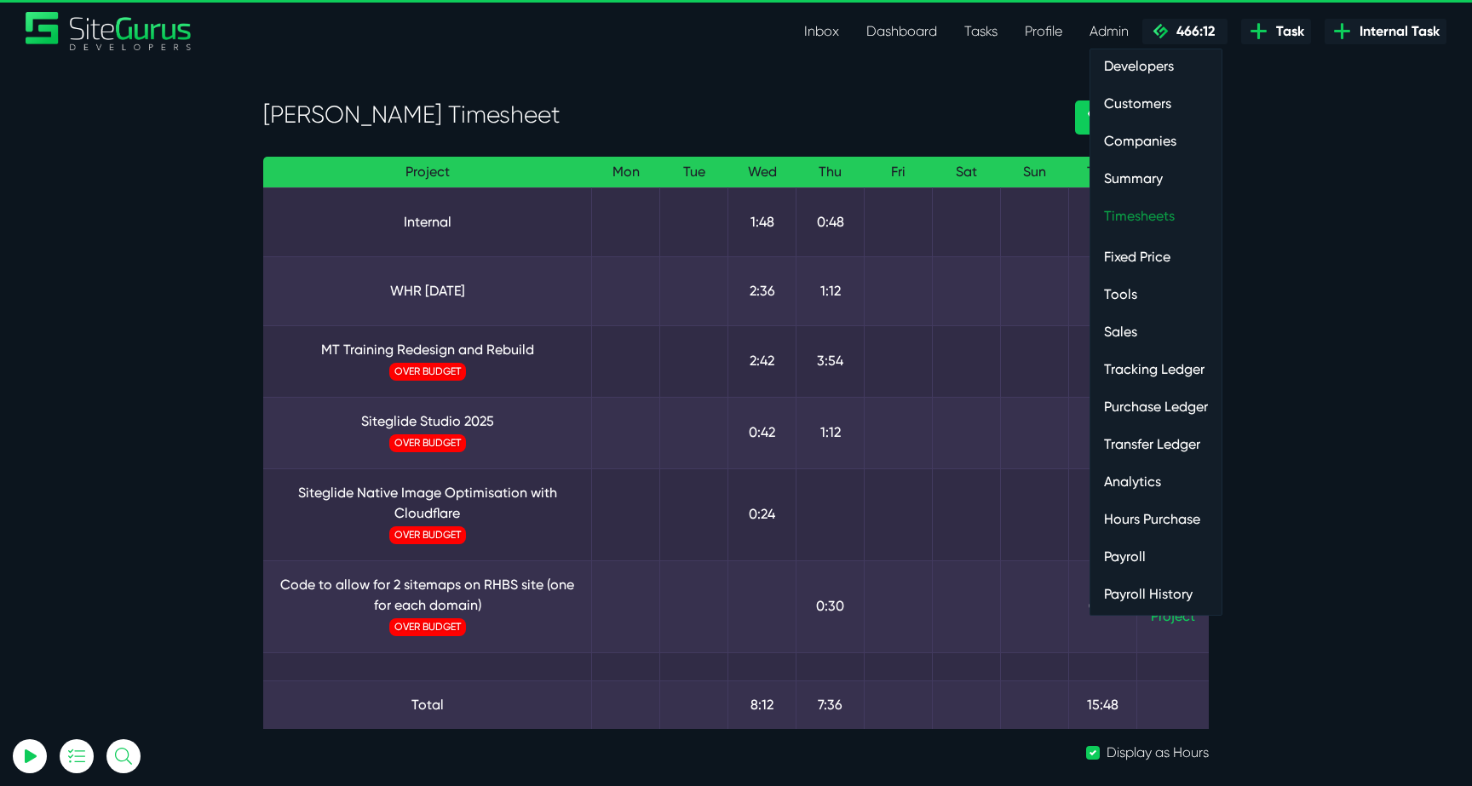
click at [1136, 231] on link "Timesheets" at bounding box center [1156, 216] width 131 height 34
